Goal: Use online tool/utility: Utilize a website feature to perform a specific function

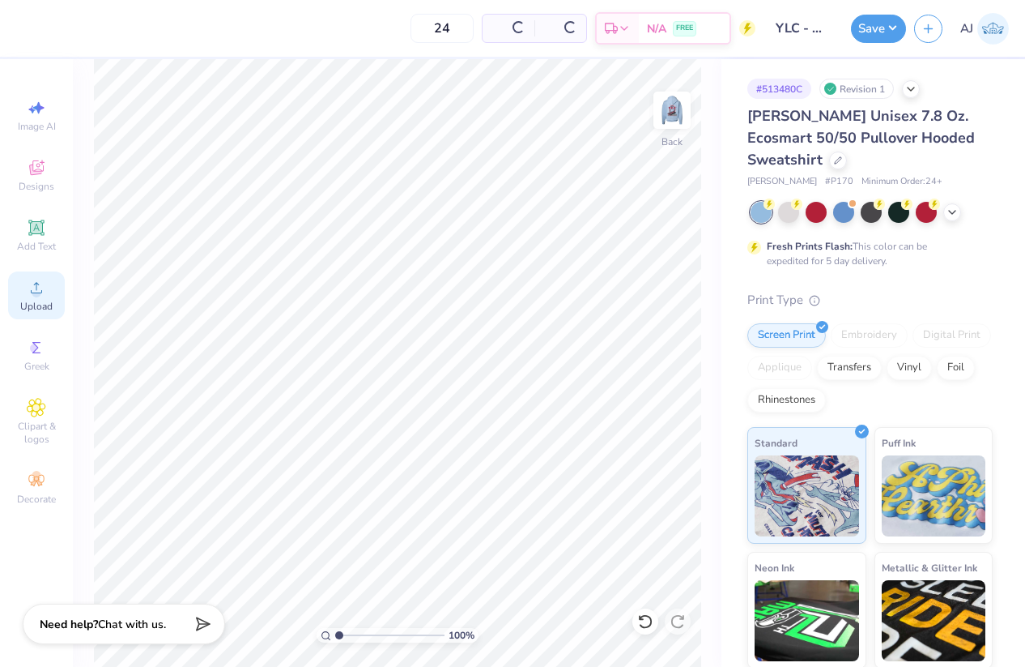
click at [43, 304] on span "Upload" at bounding box center [36, 306] width 32 height 13
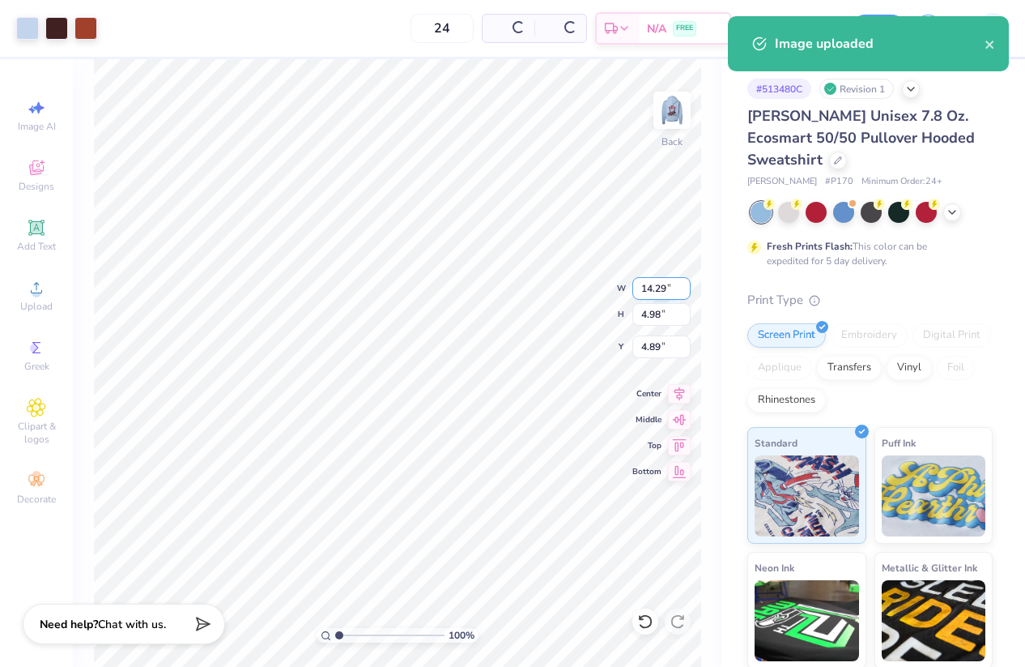
click at [642, 286] on input "14.29" at bounding box center [662, 288] width 58 height 23
click at [641, 286] on input "14.29" at bounding box center [662, 288] width 58 height 23
type input "3.50"
type input "1.22"
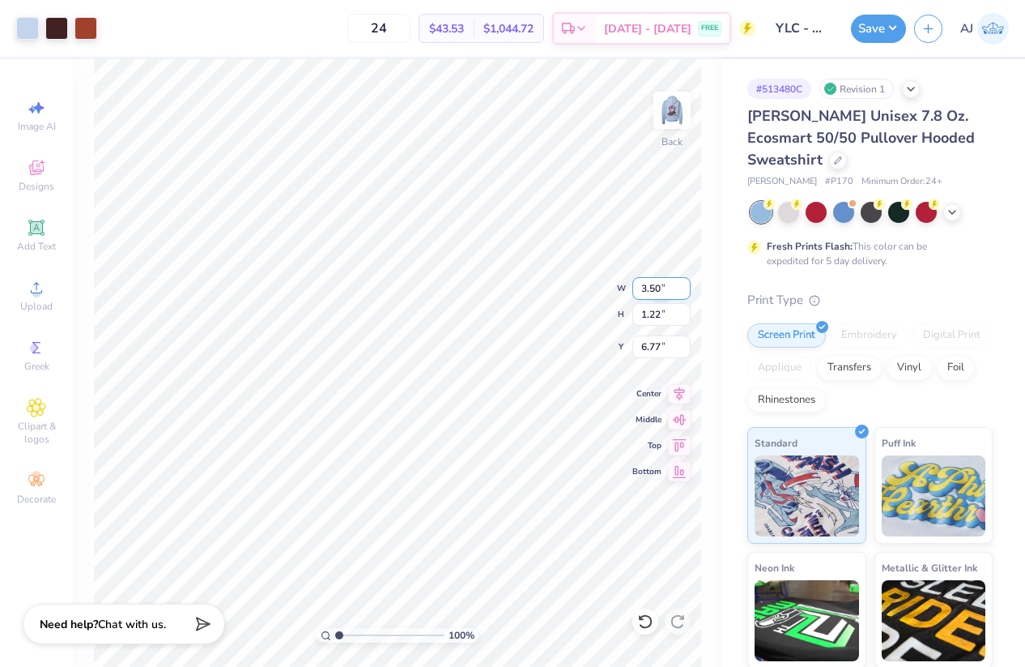
type input "3.00"
click at [673, 109] on img at bounding box center [672, 110] width 65 height 65
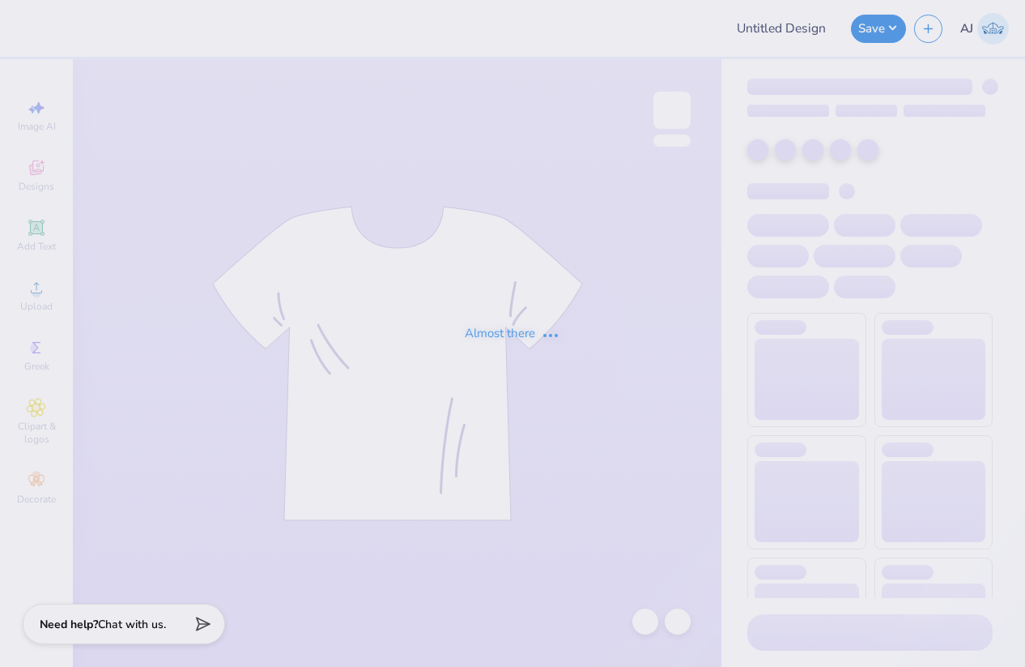
type input "YLC - General Merch"
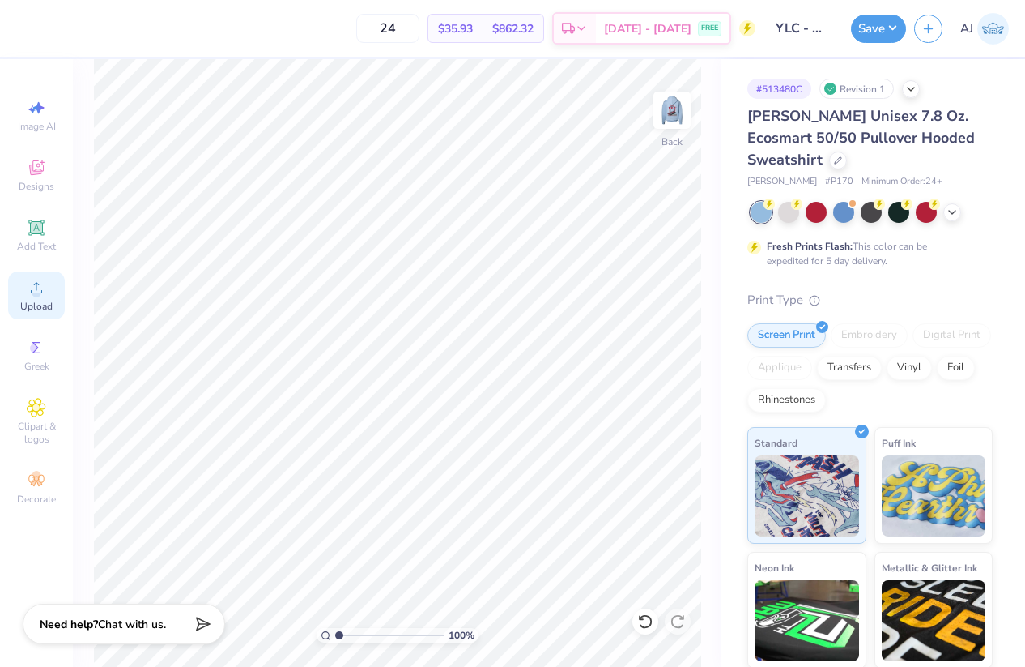
click at [40, 291] on circle at bounding box center [36, 292] width 9 height 9
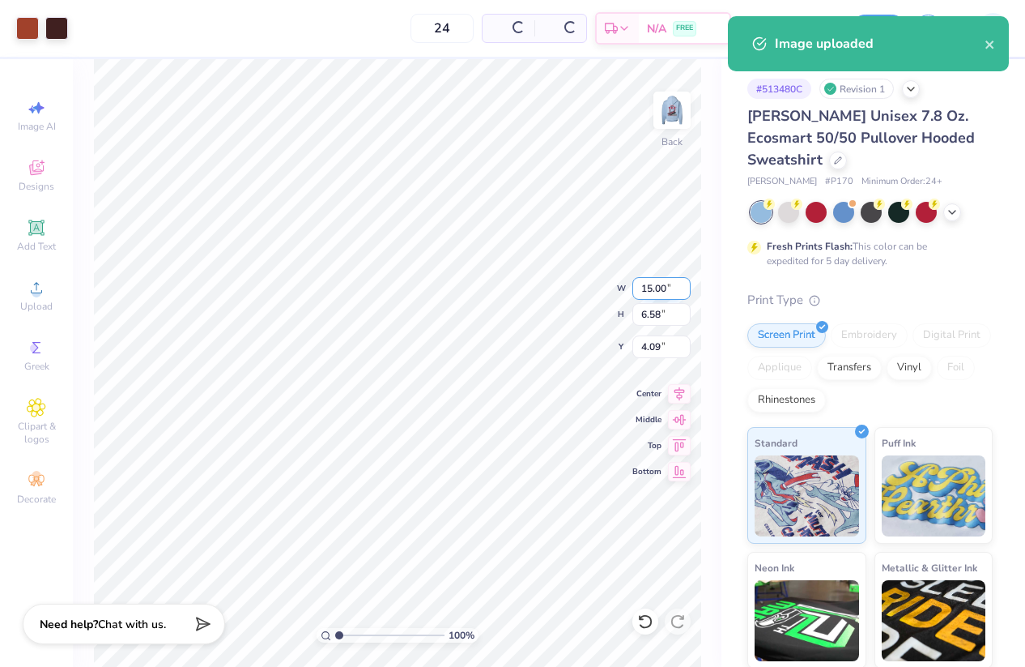
click at [642, 290] on input "15.00" at bounding box center [662, 288] width 58 height 23
type input "3.50"
type input "1.54"
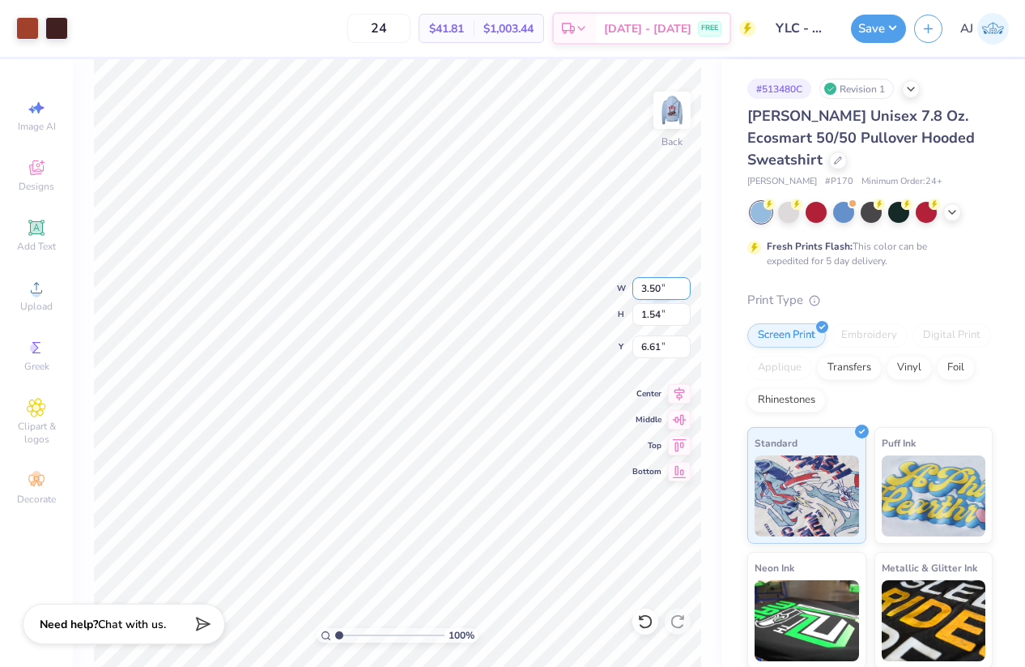
type input "3.00"
click at [668, 121] on img at bounding box center [672, 110] width 65 height 65
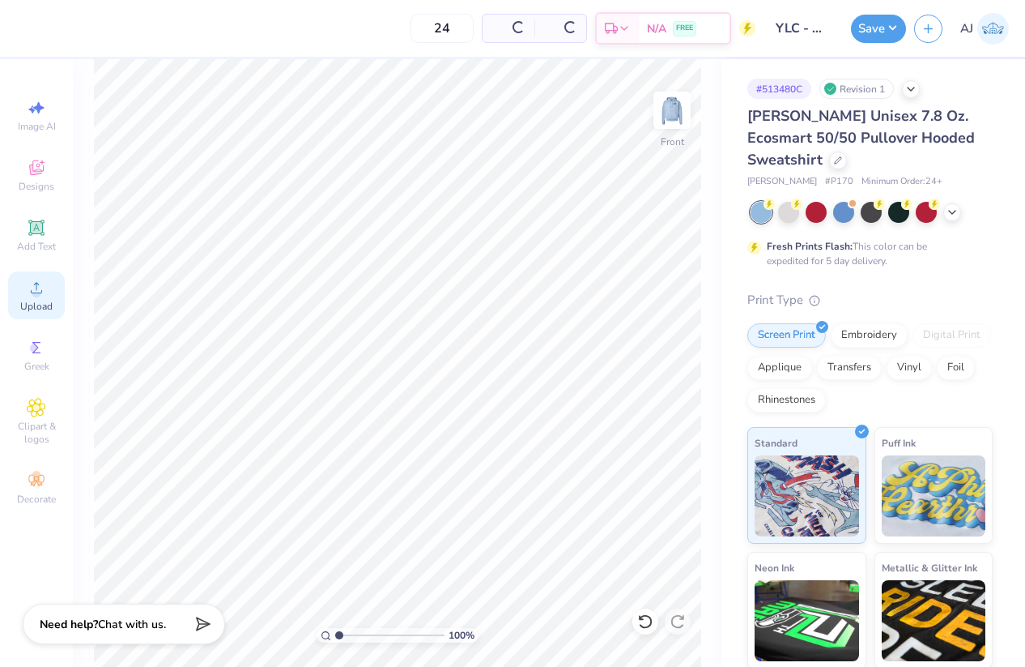
click at [36, 297] on div "Upload" at bounding box center [36, 295] width 57 height 48
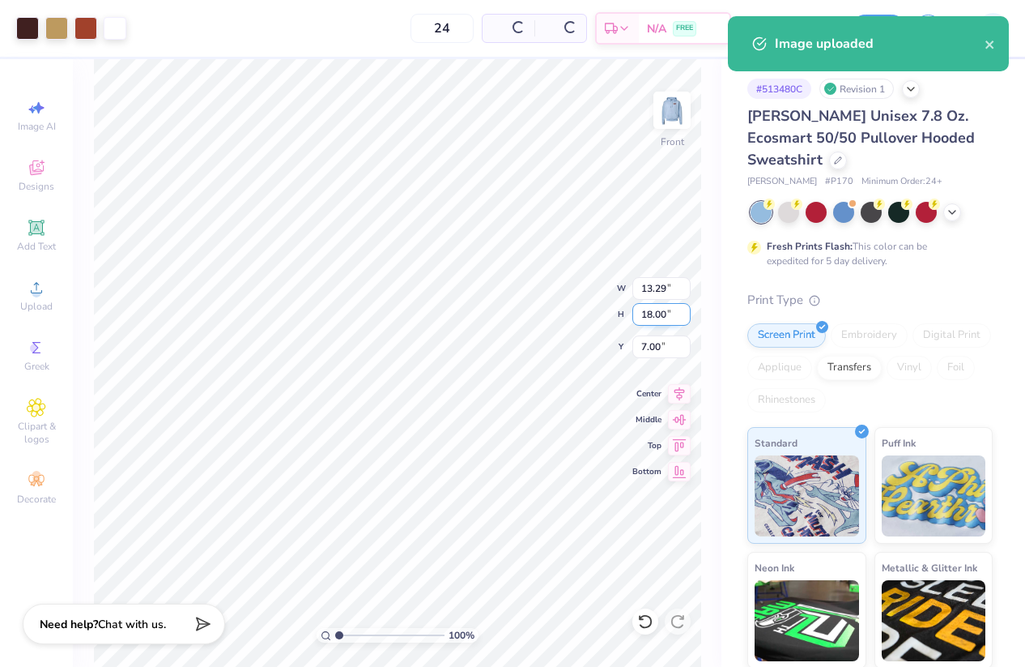
click at [653, 313] on input "18.00" at bounding box center [662, 314] width 58 height 23
type input "15"
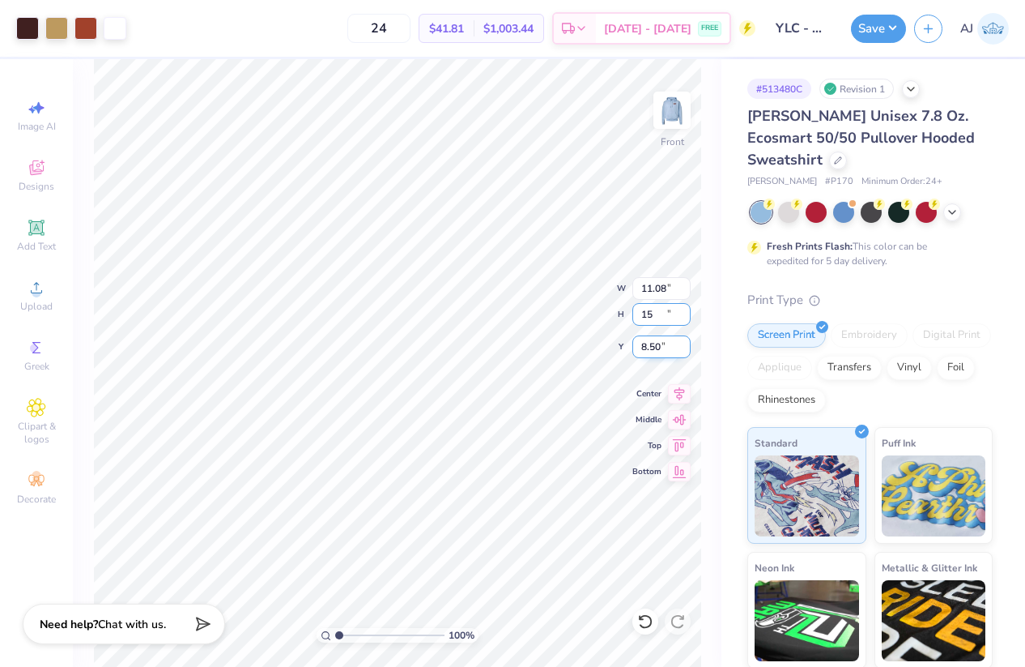
type input "11.08"
type input "15.00"
click at [656, 345] on input "8.50" at bounding box center [662, 346] width 58 height 23
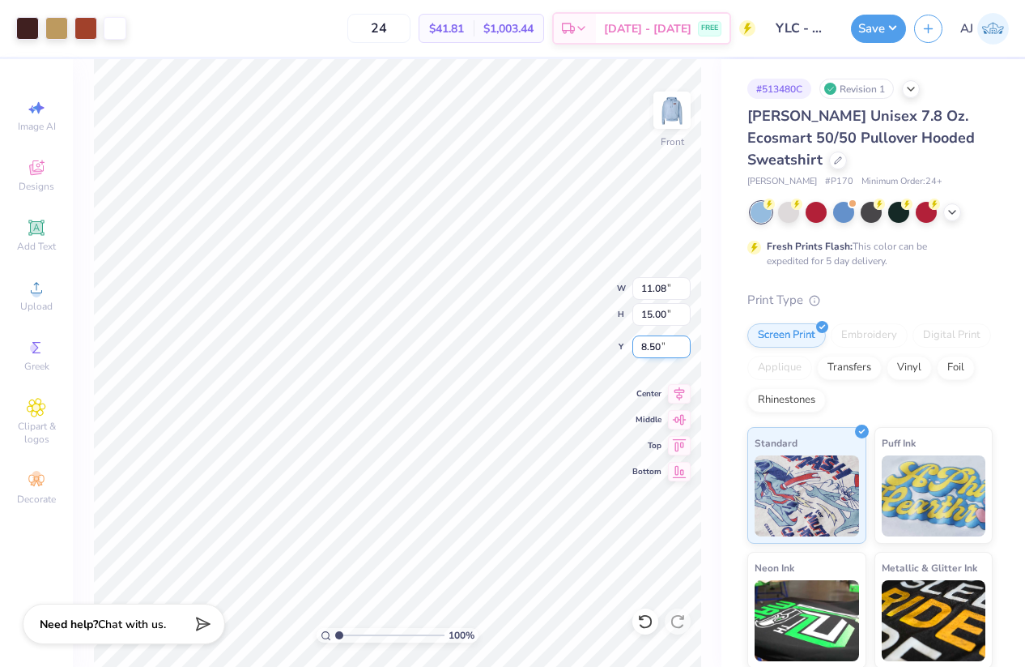
click at [656, 345] on input "8.50" at bounding box center [662, 346] width 58 height 23
type input "6.00"
click at [652, 344] on input "6.00" at bounding box center [662, 346] width 58 height 23
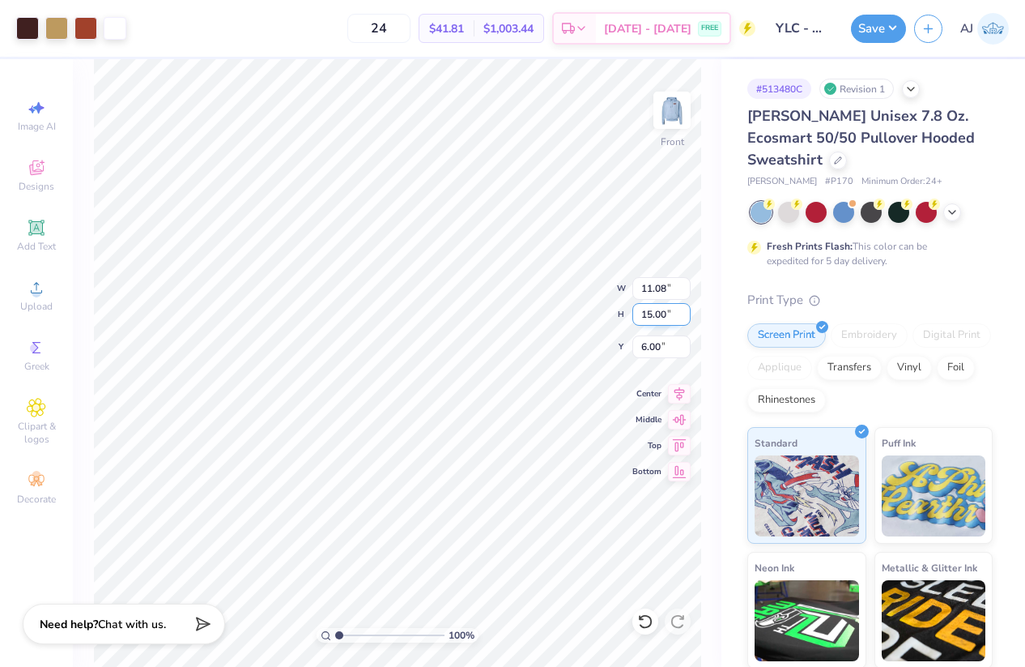
click at [547, 313] on div "100 % Front W 11.08 11.08 " H 15.00 15.00 " Y 6.00 6.00 " Center Middle Top Bot…" at bounding box center [397, 362] width 649 height 607
click at [897, 23] on button "Save" at bounding box center [878, 26] width 55 height 28
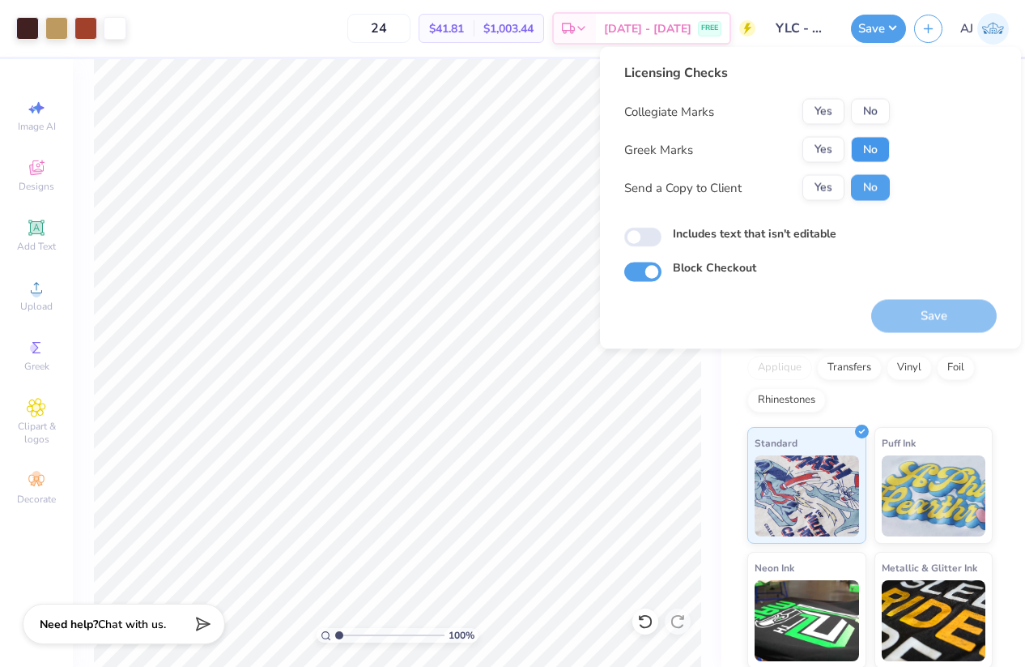
click at [876, 150] on button "No" at bounding box center [870, 150] width 39 height 26
click at [864, 115] on button "No" at bounding box center [870, 112] width 39 height 26
click at [955, 298] on div "Save" at bounding box center [934, 306] width 126 height 51
click at [941, 316] on button "Save" at bounding box center [934, 316] width 126 height 33
